Goal: Download file/media

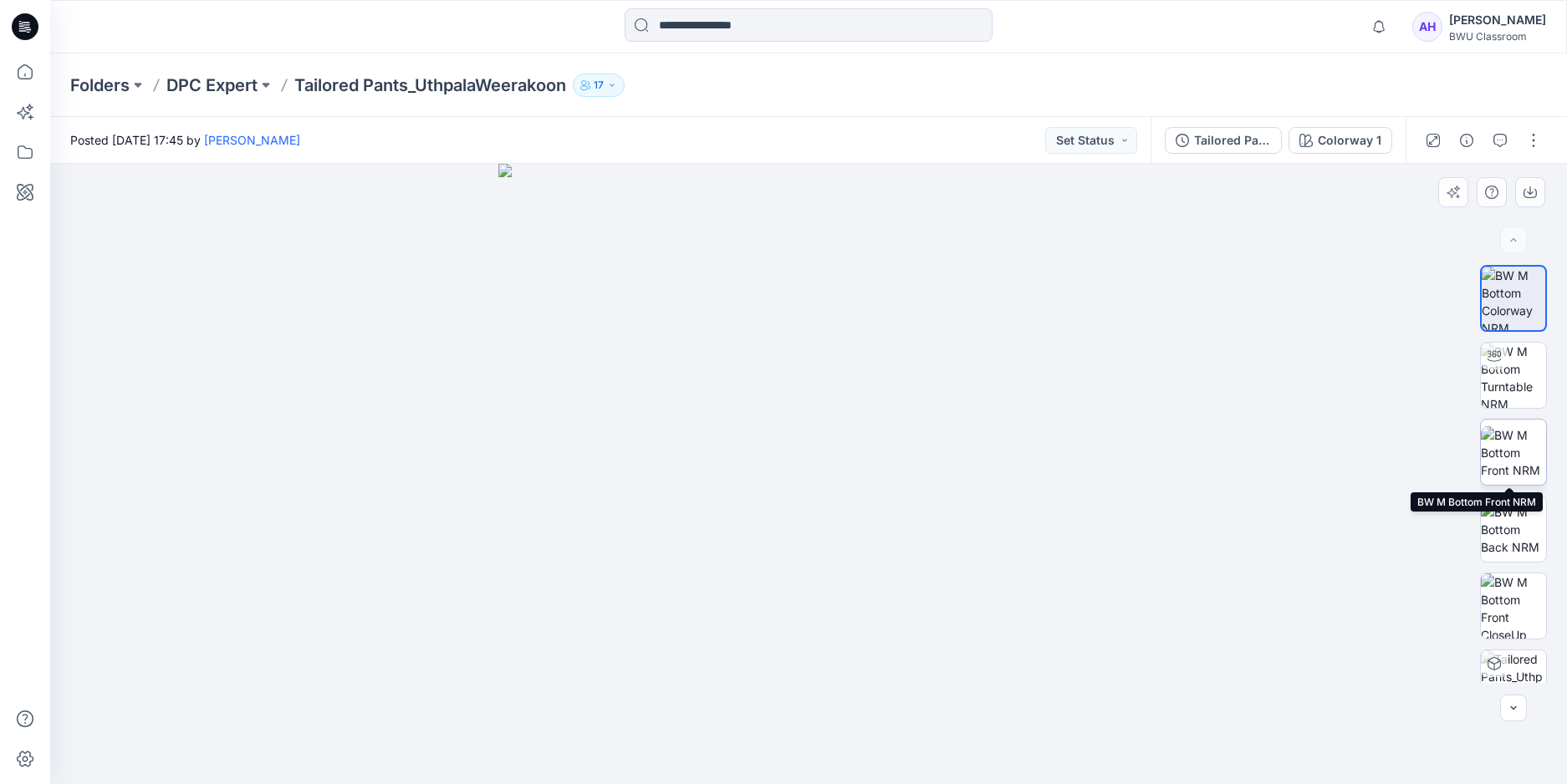
click at [1529, 456] on img at bounding box center [1512, 453] width 65 height 53
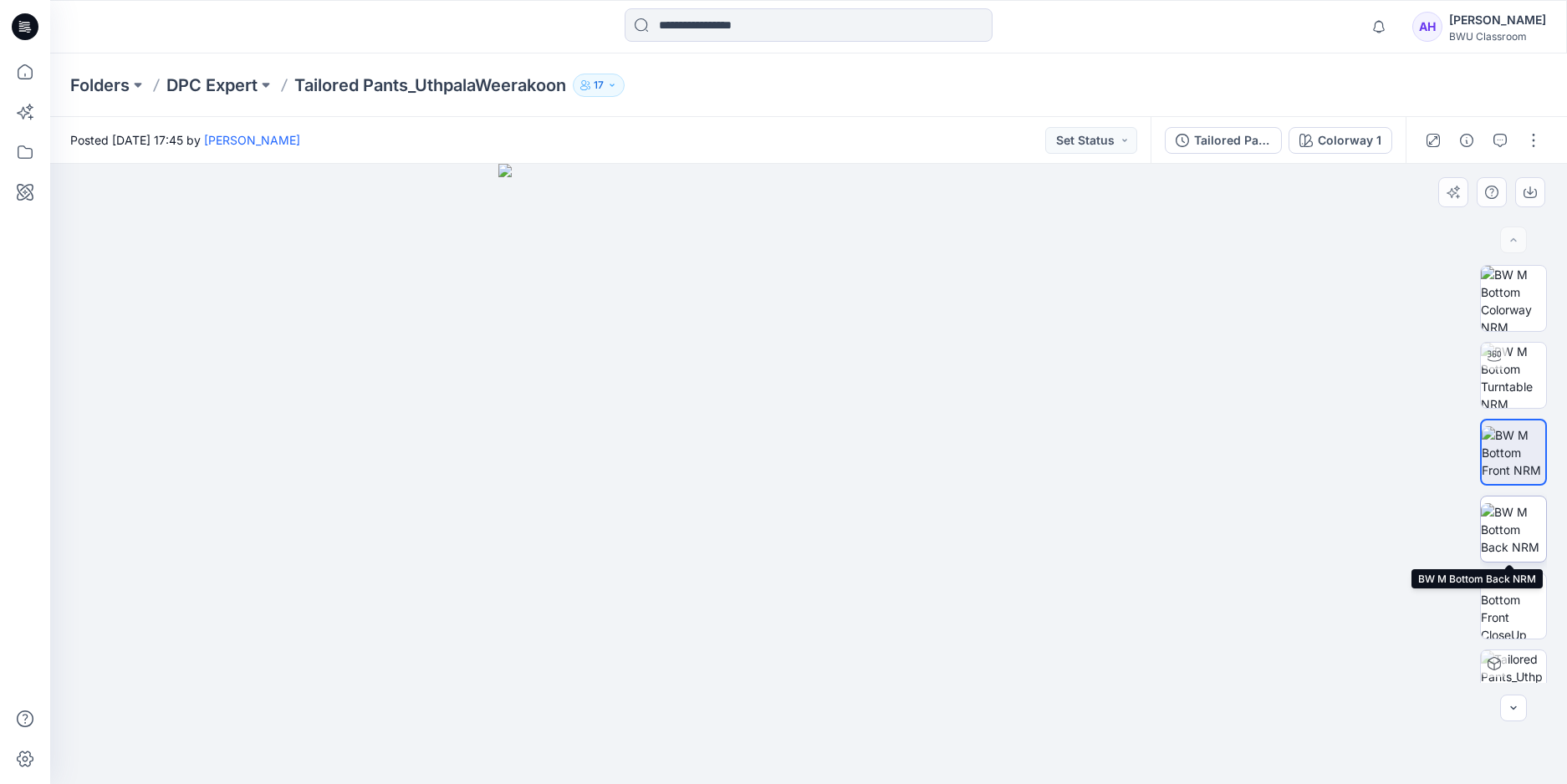
click at [1502, 533] on img at bounding box center [1512, 529] width 65 height 53
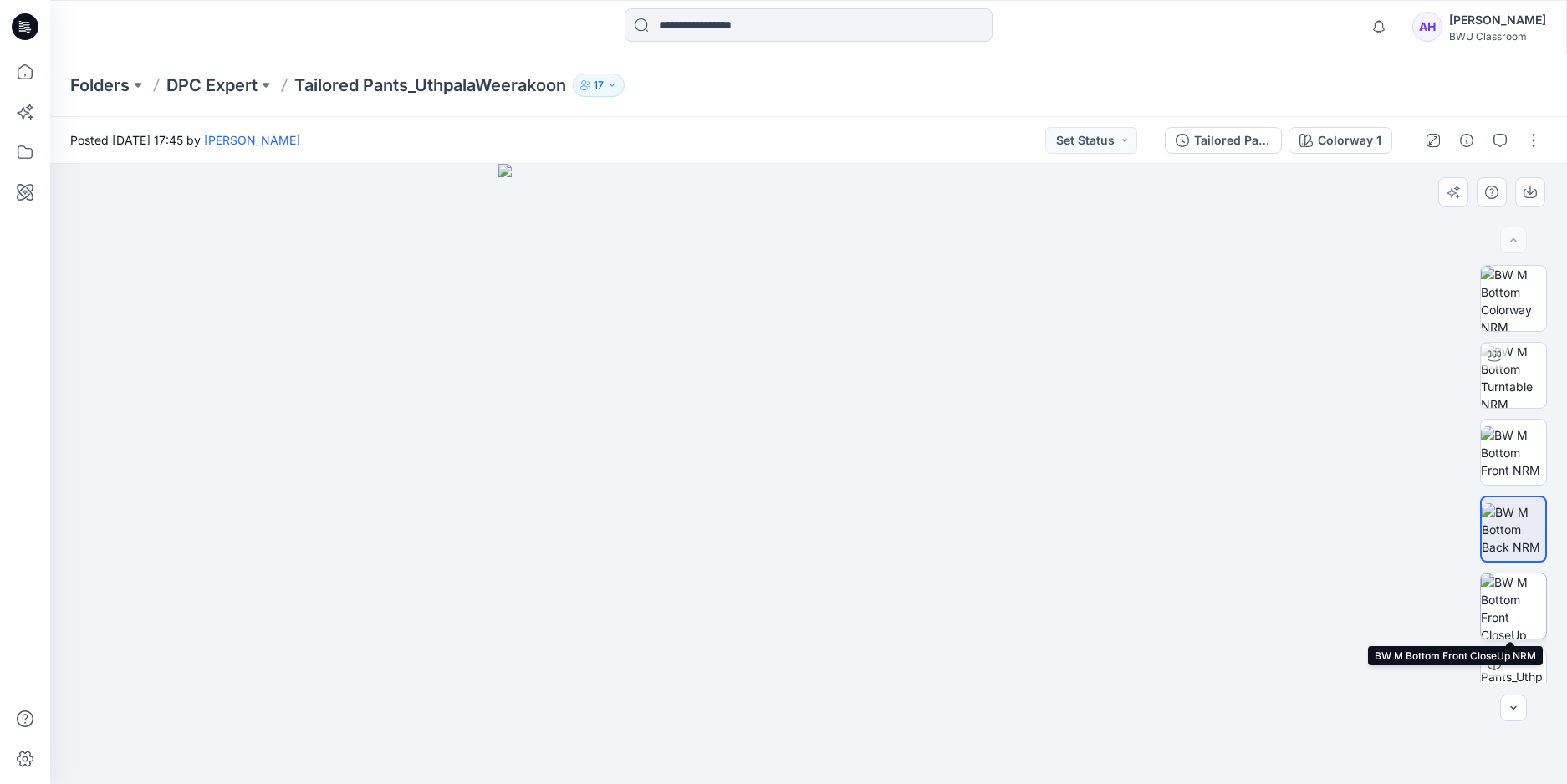
click at [1503, 595] on img at bounding box center [1512, 606] width 65 height 65
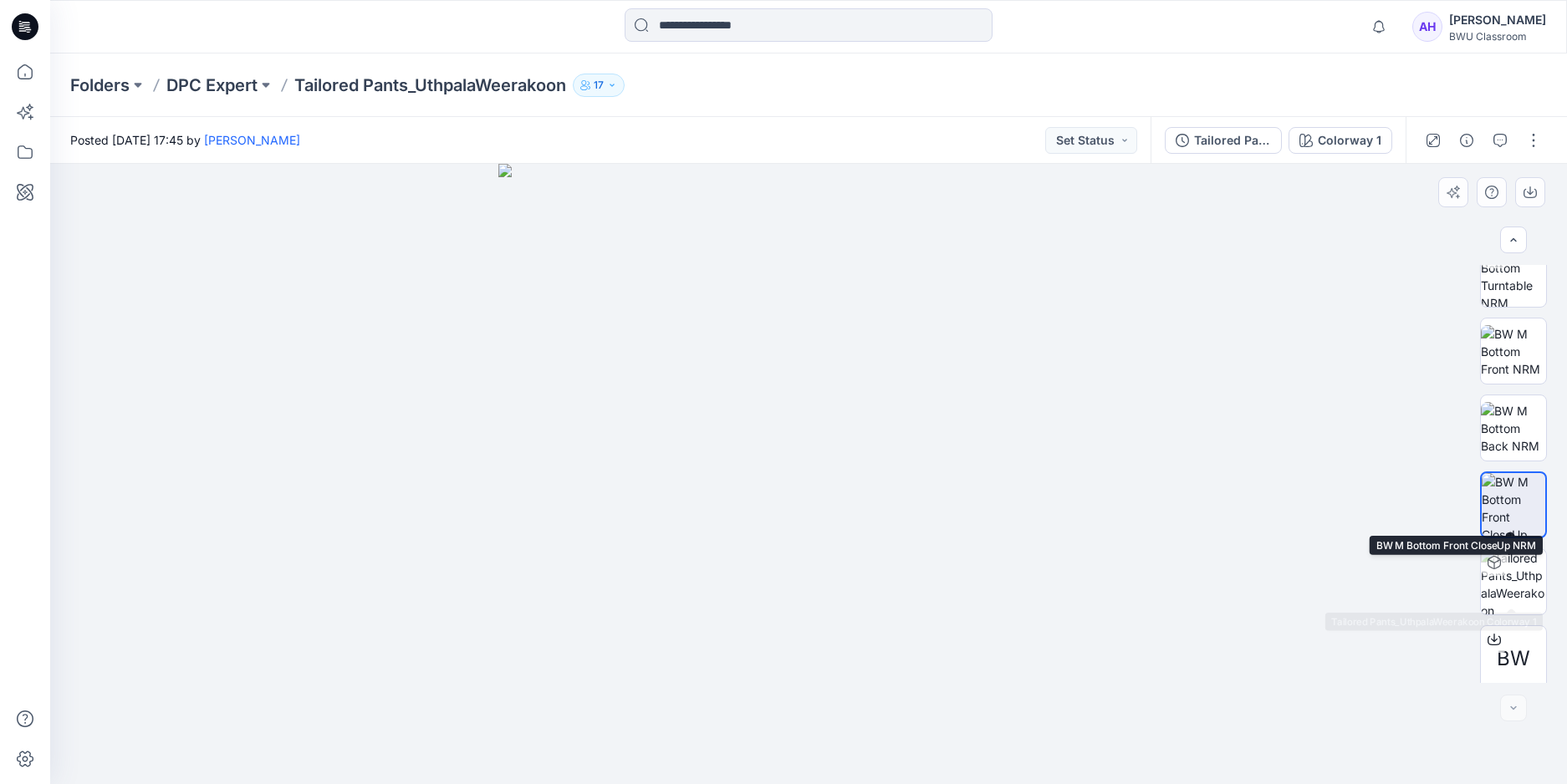
scroll to position [110, 0]
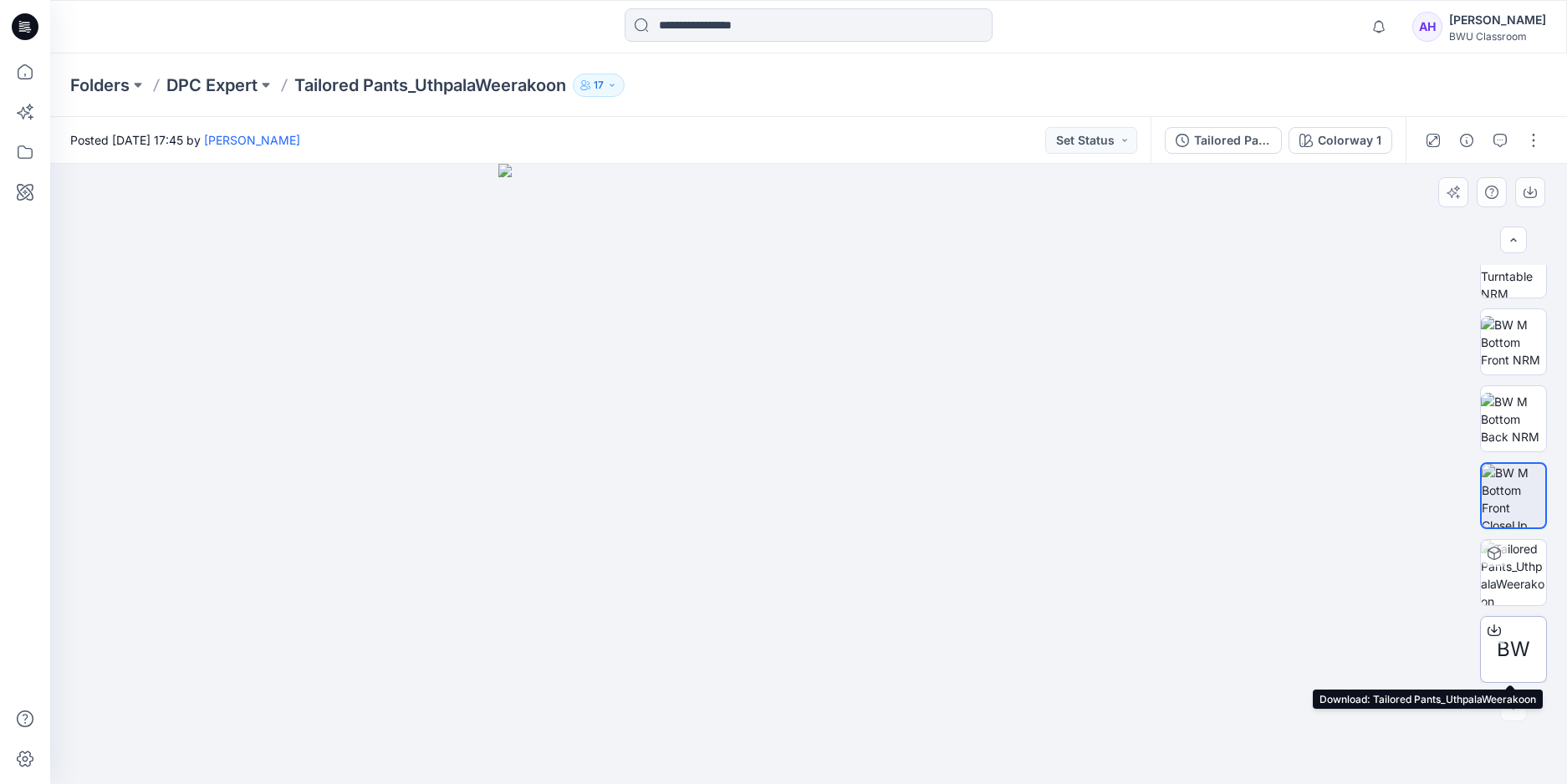
click at [1499, 634] on div at bounding box center [1493, 630] width 27 height 27
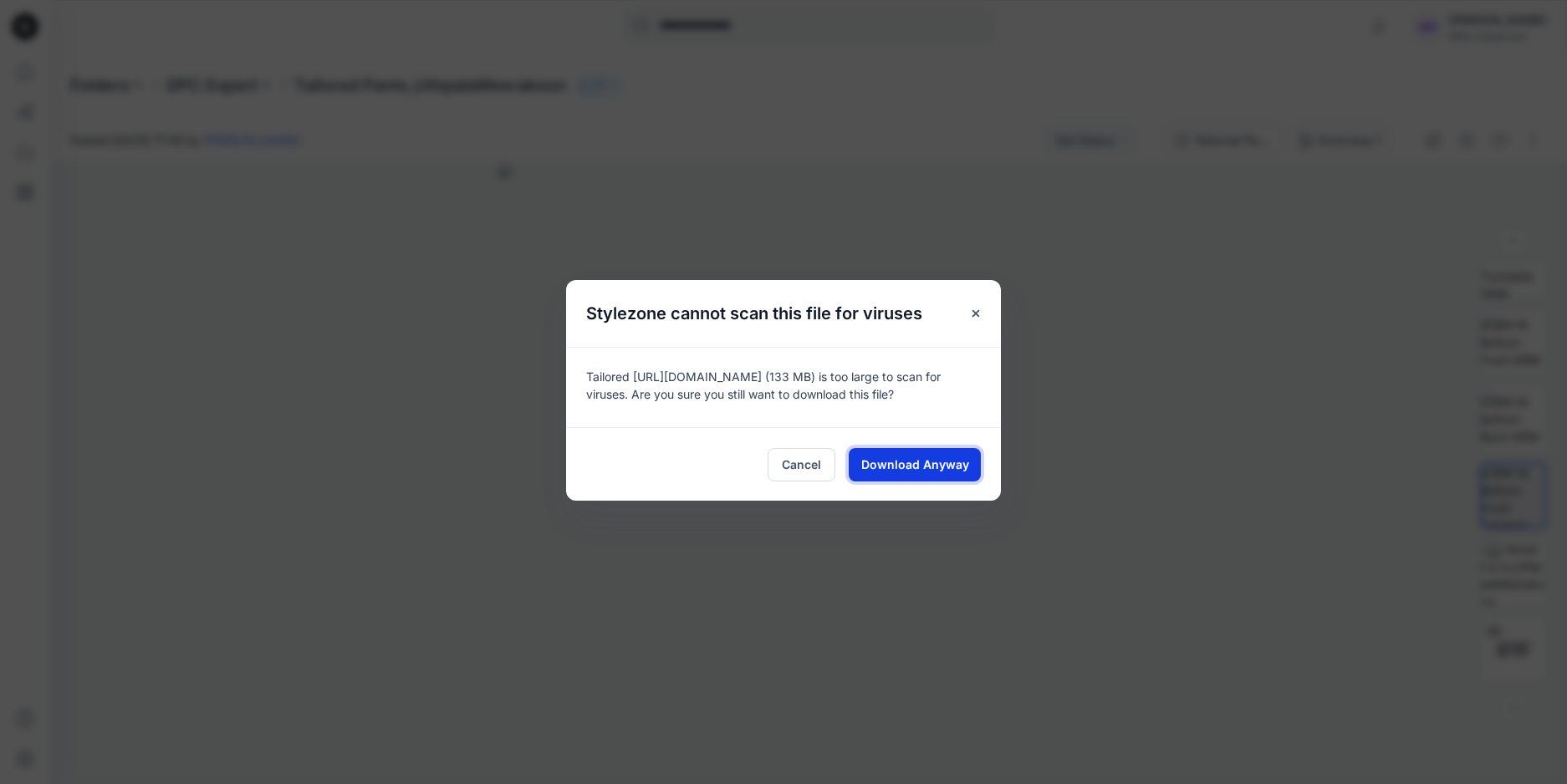
click at [915, 463] on span "Download Anyway" at bounding box center [915, 464] width 108 height 17
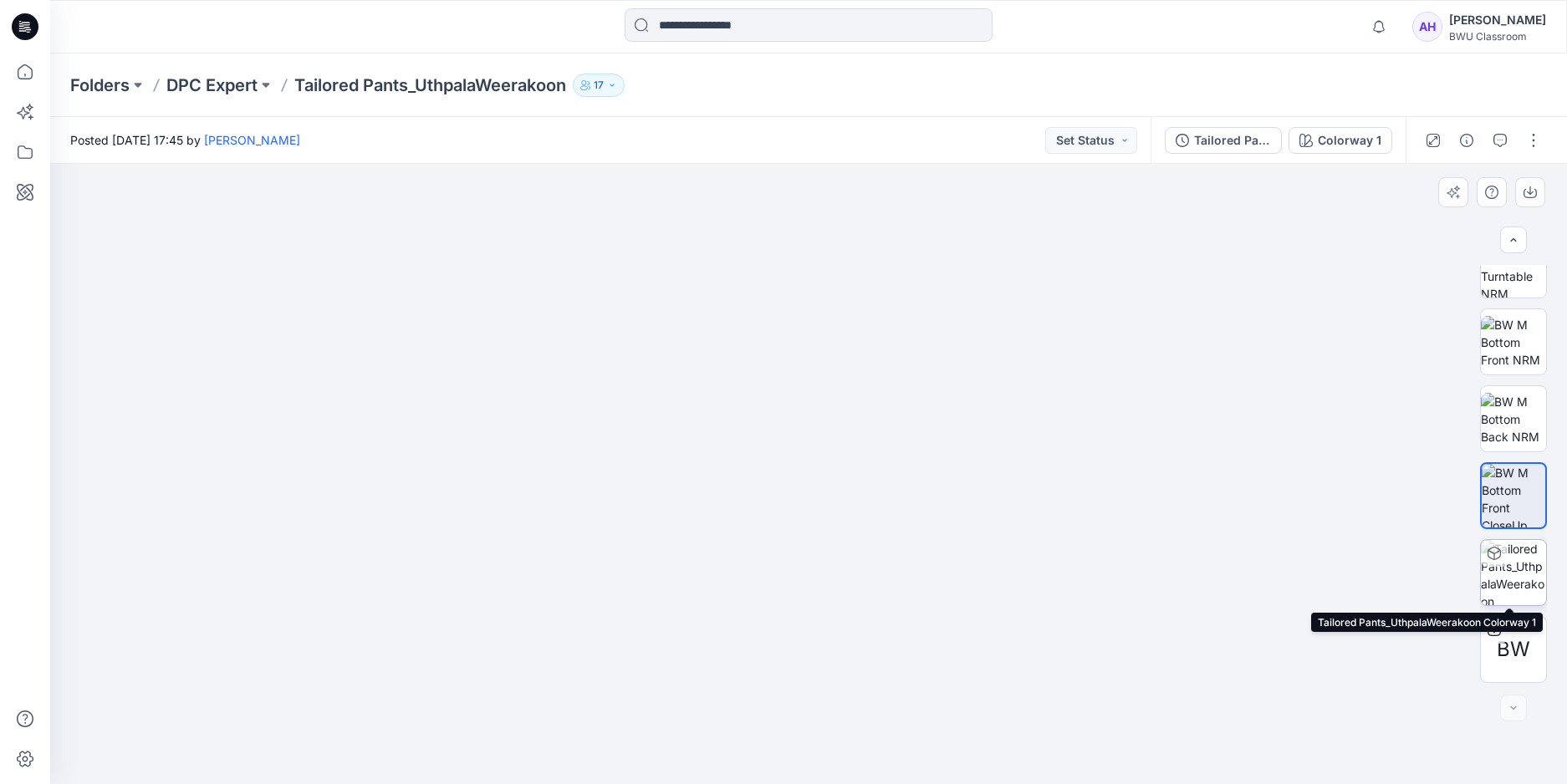
click at [1512, 556] on img at bounding box center [1512, 572] width 65 height 65
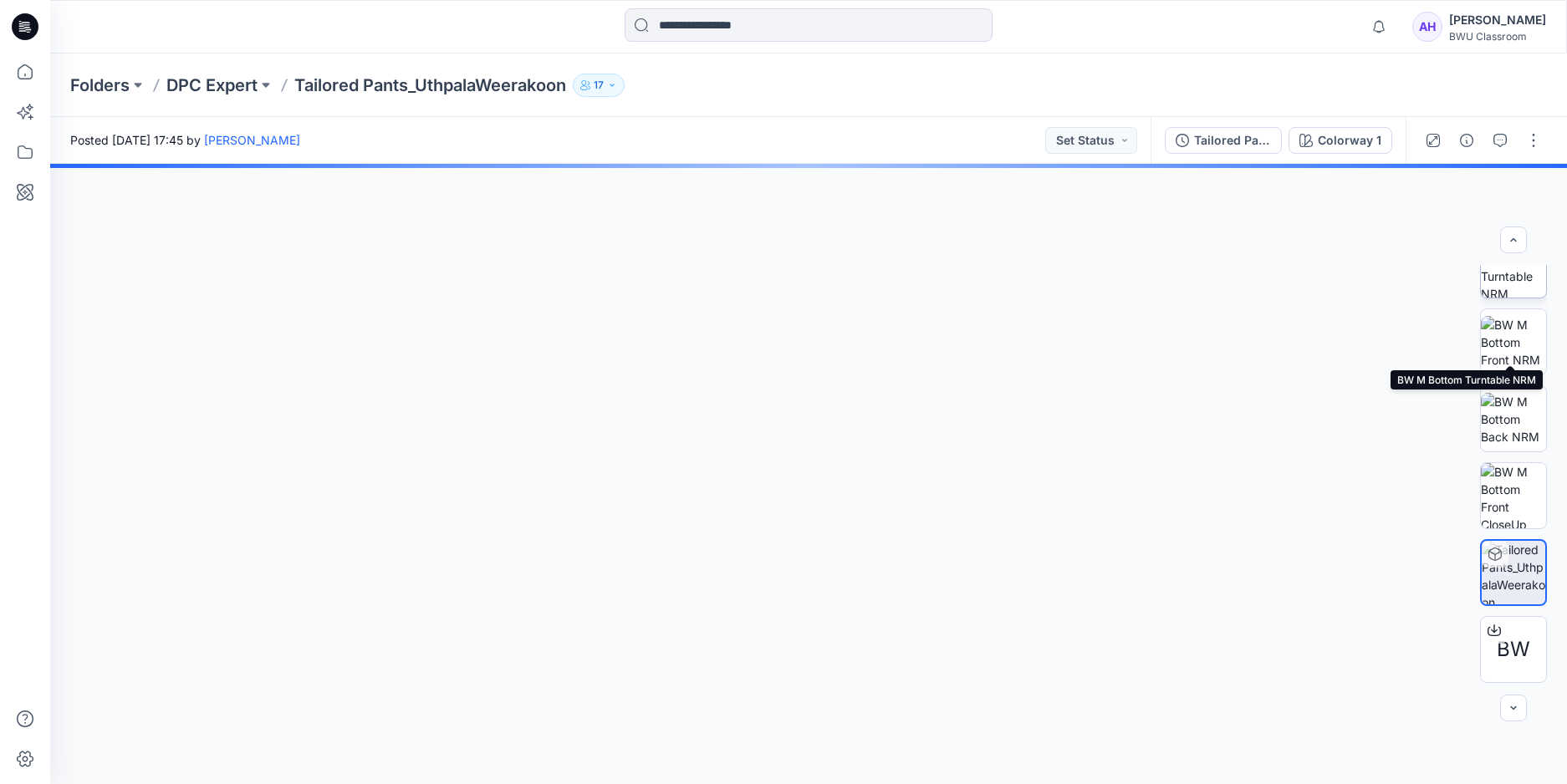
scroll to position [0, 0]
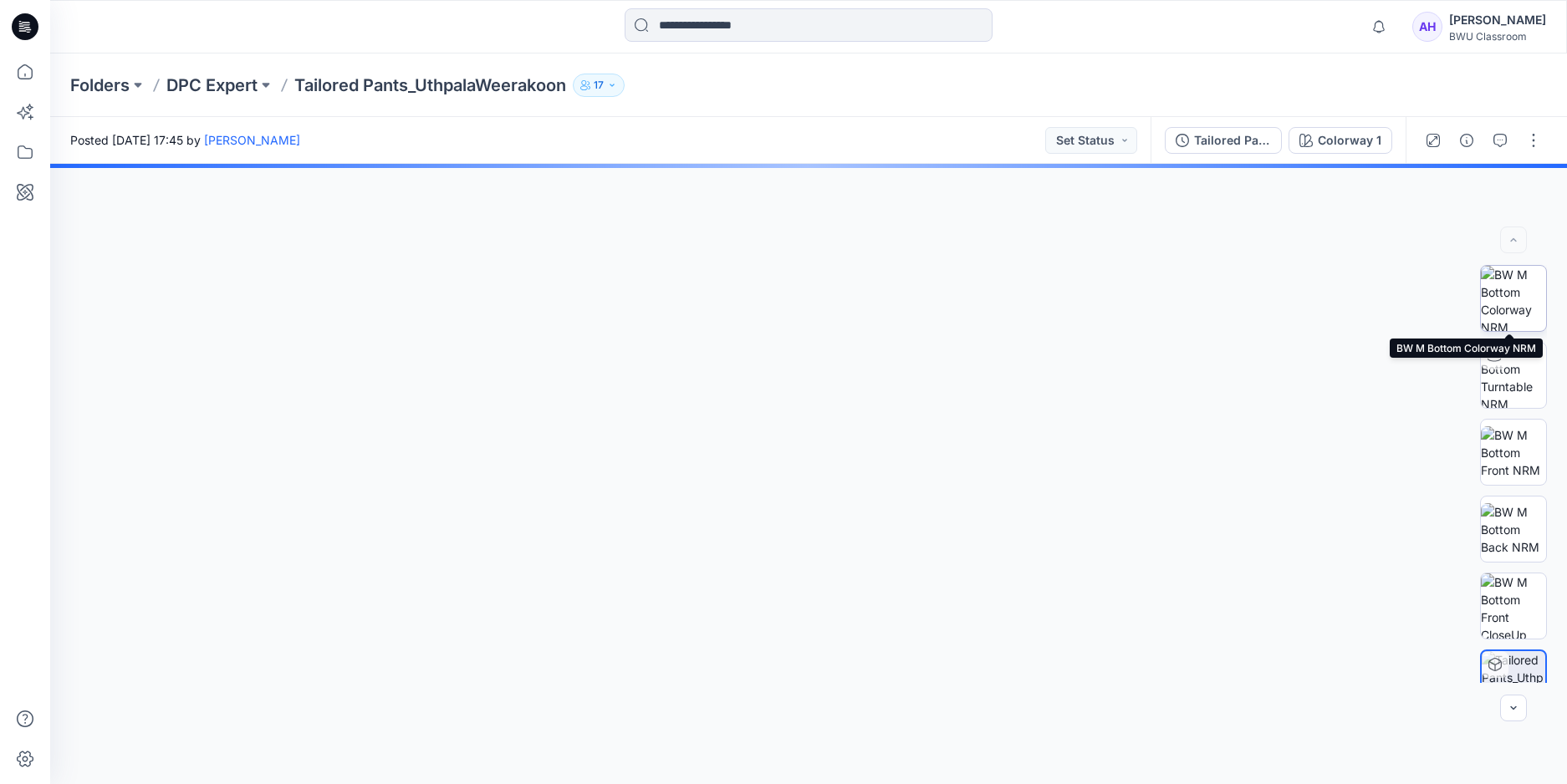
click at [1512, 293] on img at bounding box center [1512, 298] width 65 height 65
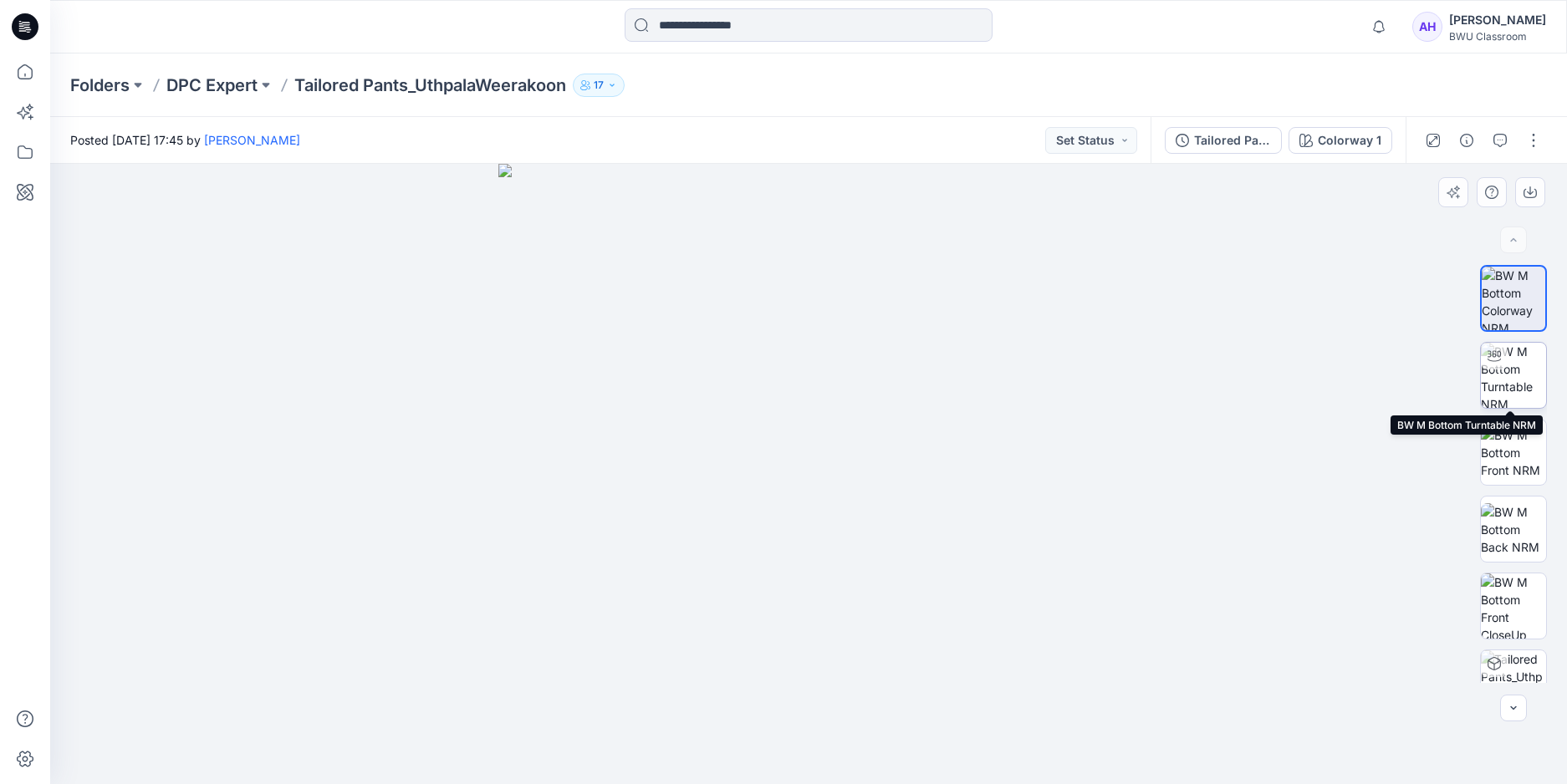
click at [1523, 379] on img at bounding box center [1512, 375] width 65 height 65
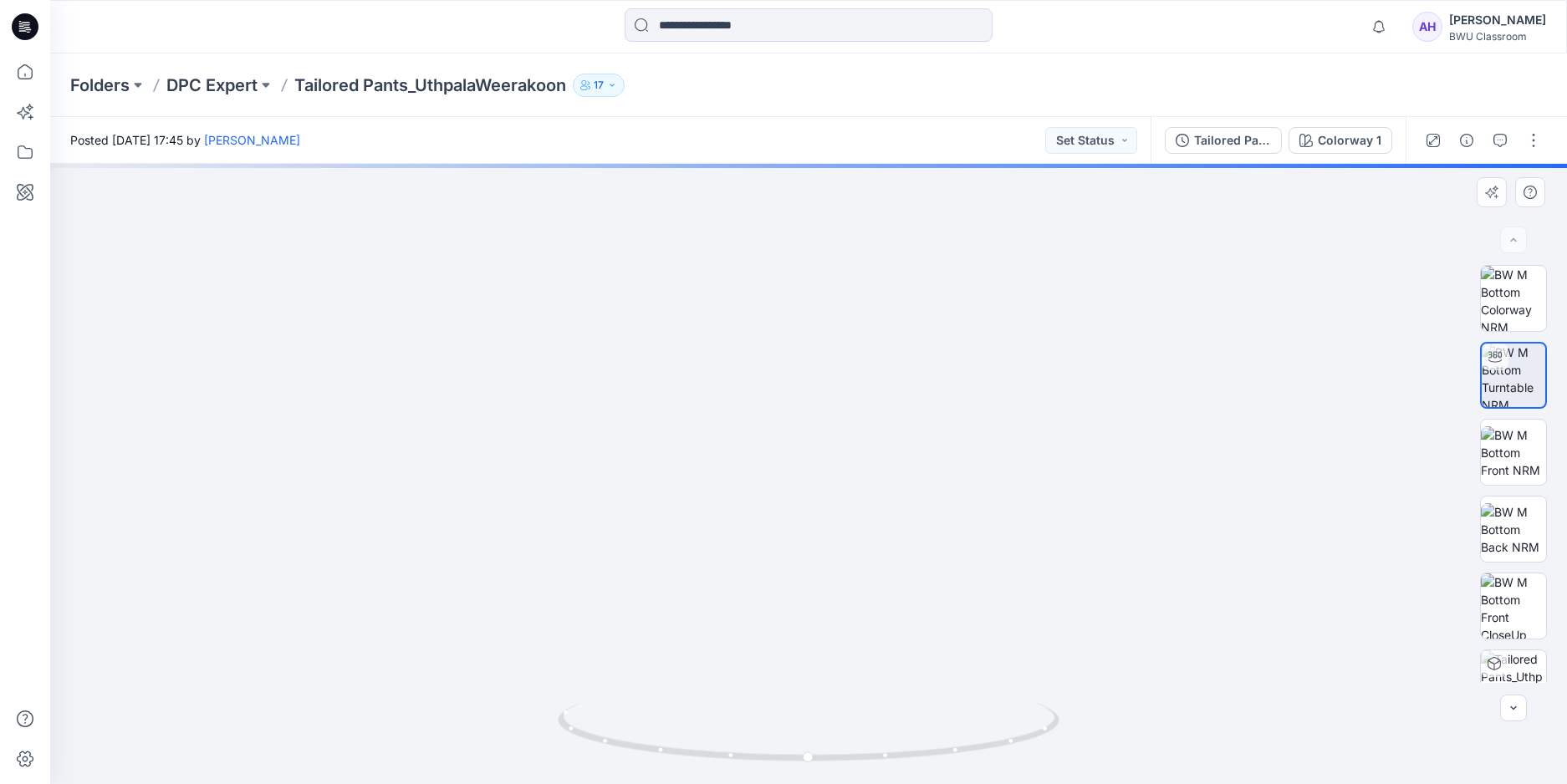
drag, startPoint x: 932, startPoint y: 235, endPoint x: 919, endPoint y: 675, distance: 440.2
click at [919, 675] on img at bounding box center [796, 377] width 1887 height 813
drag, startPoint x: 898, startPoint y: 479, endPoint x: 896, endPoint y: 489, distance: 10.2
click at [896, 489] on img at bounding box center [796, 382] width 1887 height 802
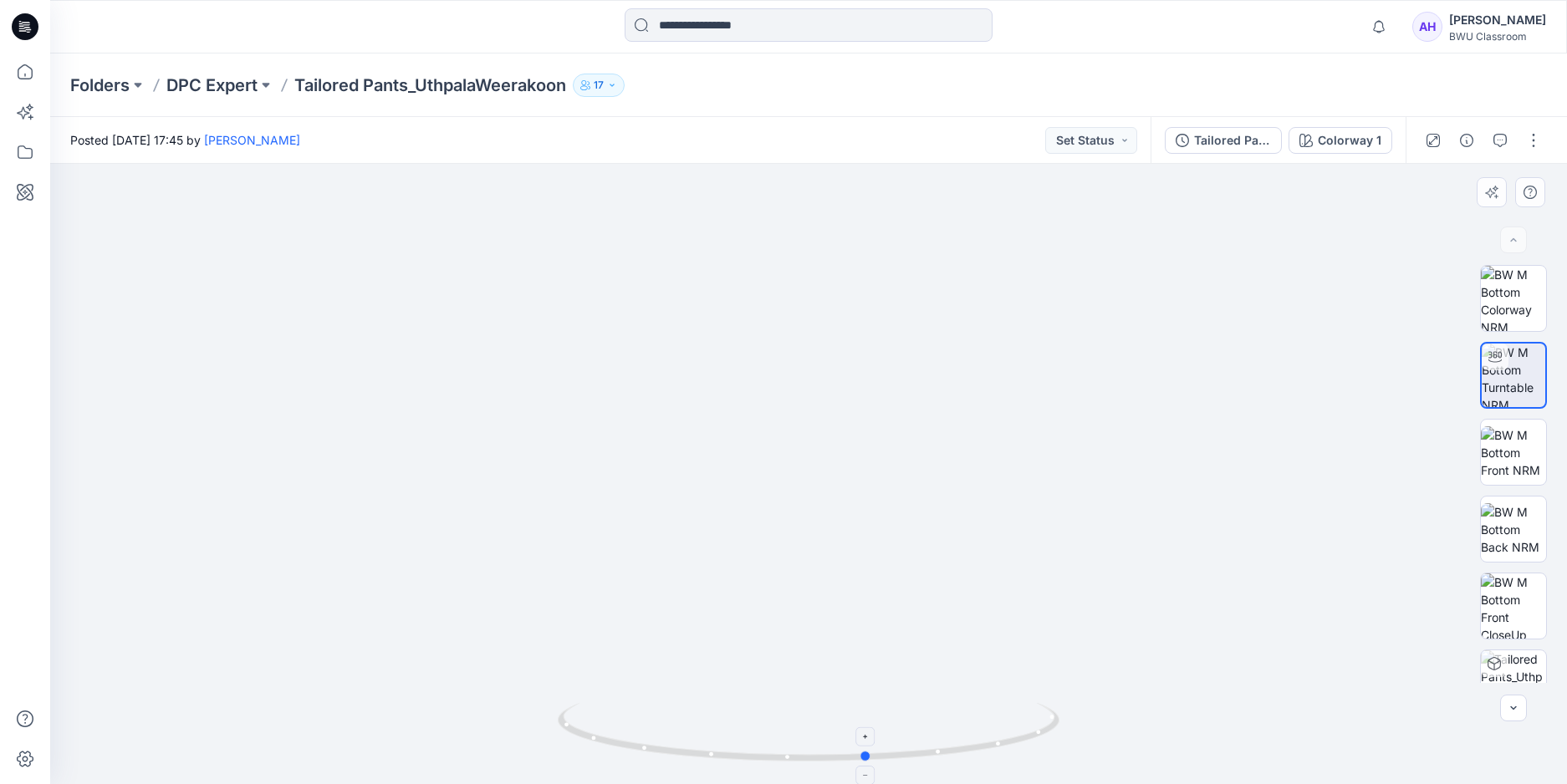
drag, startPoint x: 811, startPoint y: 758, endPoint x: 875, endPoint y: 762, distance: 64.1
click at [875, 762] on icon at bounding box center [810, 734] width 506 height 62
drag, startPoint x: 868, startPoint y: 759, endPoint x: 1076, endPoint y: 750, distance: 208.2
click at [1076, 750] on div at bounding box center [809, 473] width 1517 height 620
click at [1529, 517] on img at bounding box center [1512, 529] width 65 height 53
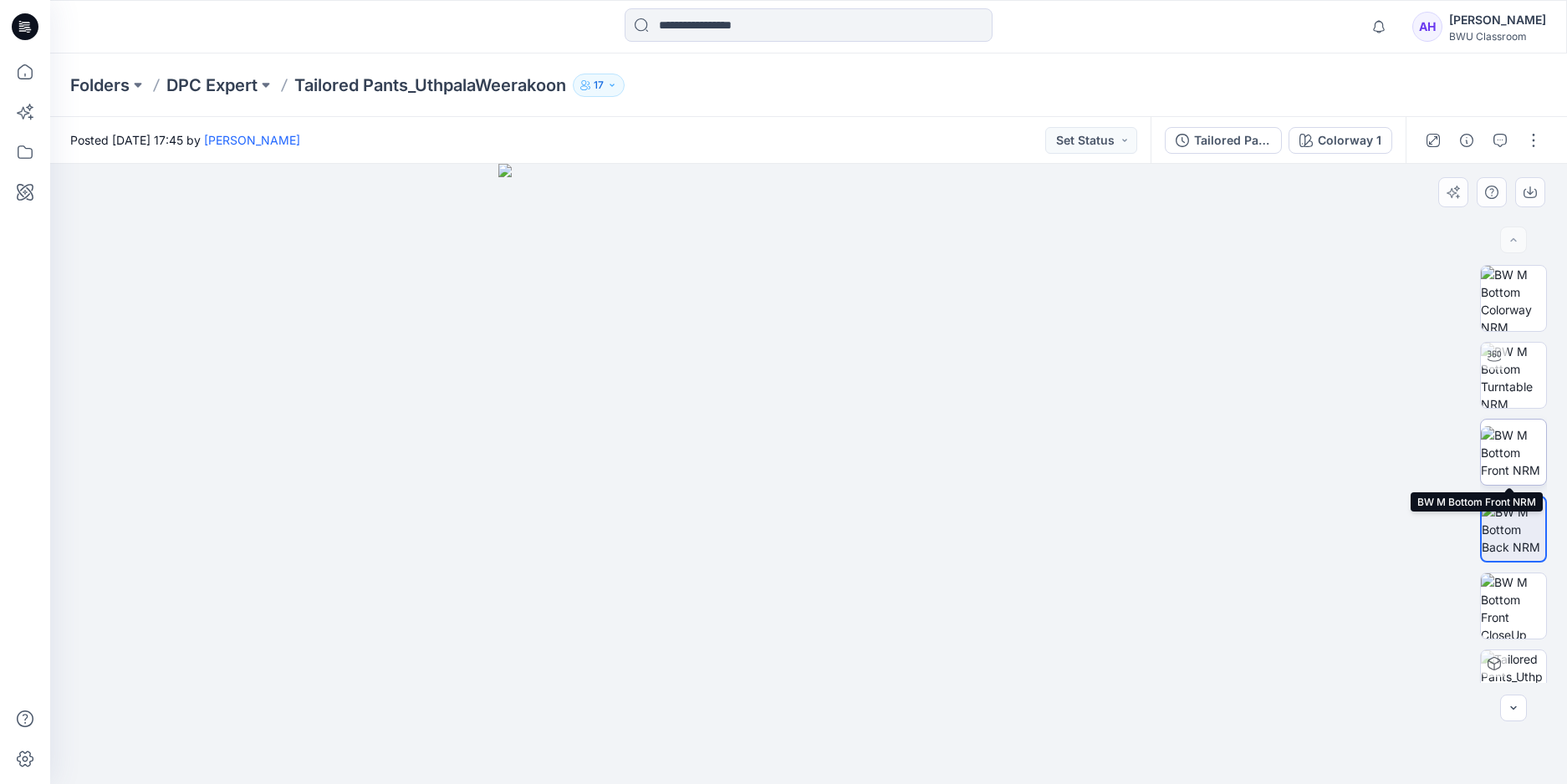
click at [1521, 453] on img at bounding box center [1512, 453] width 65 height 53
